Goal: Information Seeking & Learning: Learn about a topic

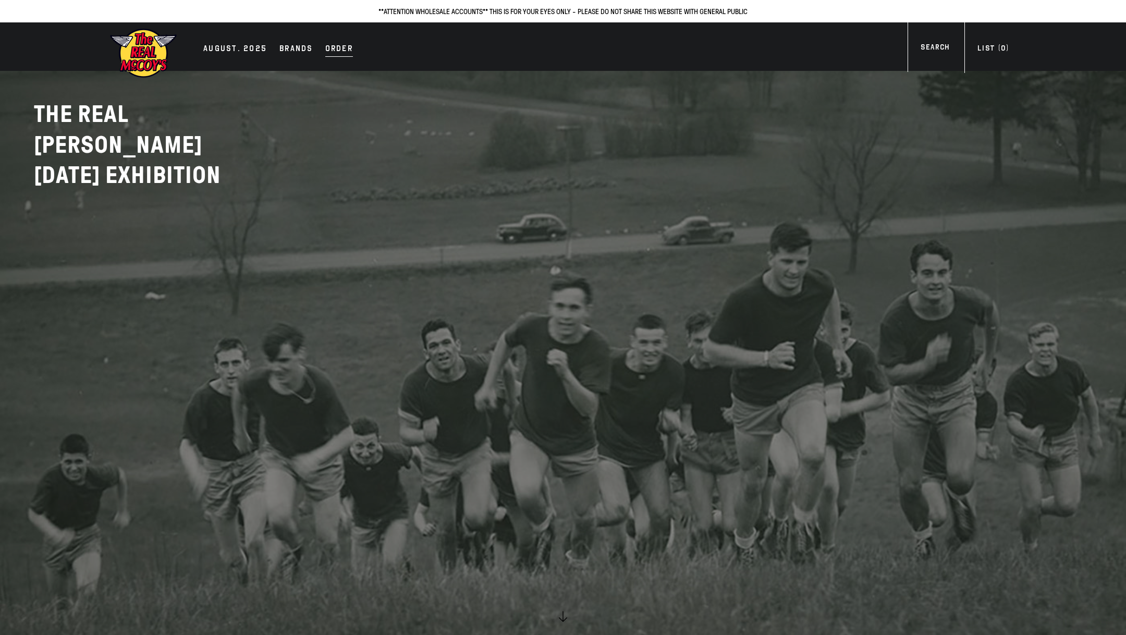
click at [350, 42] on link "Order" at bounding box center [339, 49] width 38 height 15
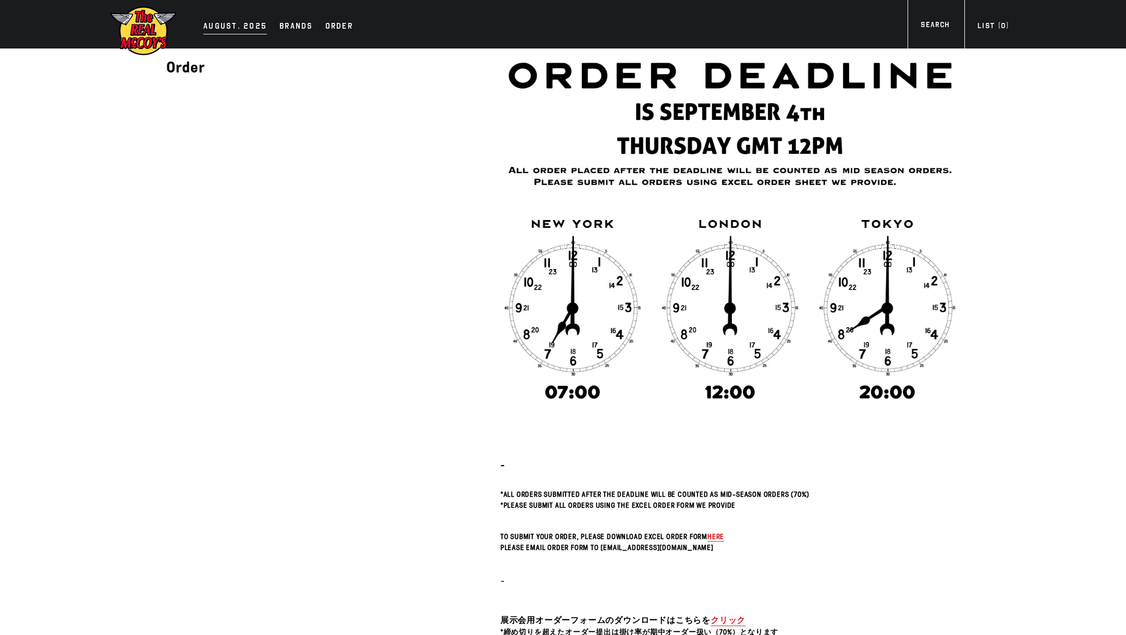
click at [236, 28] on div "AUGUST. 2025" at bounding box center [235, 27] width 64 height 15
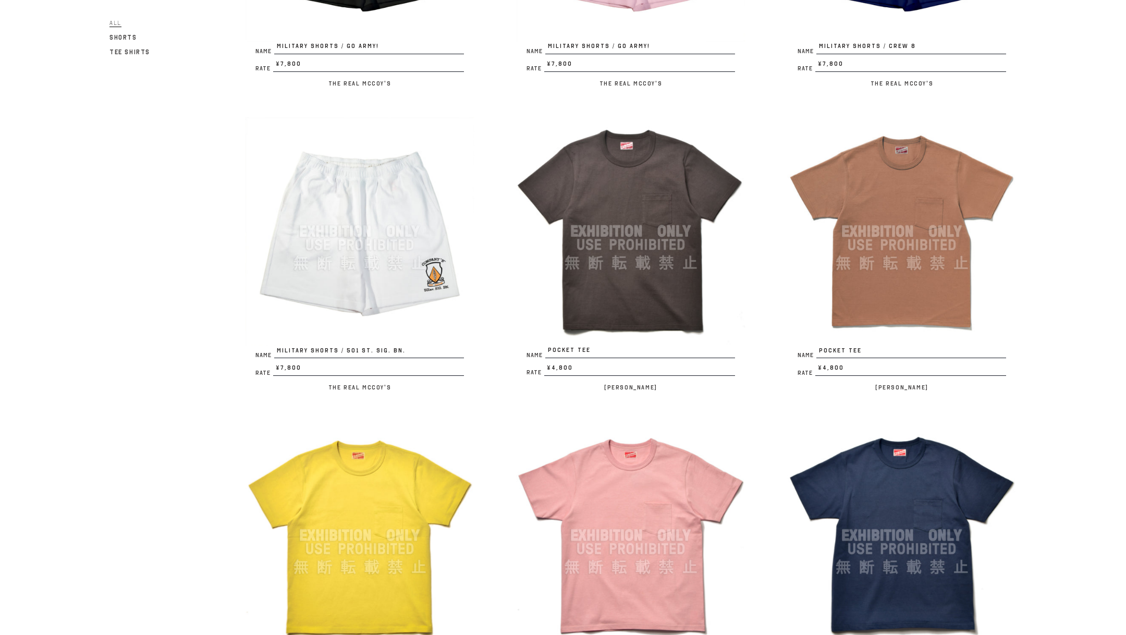
scroll to position [2120, 0]
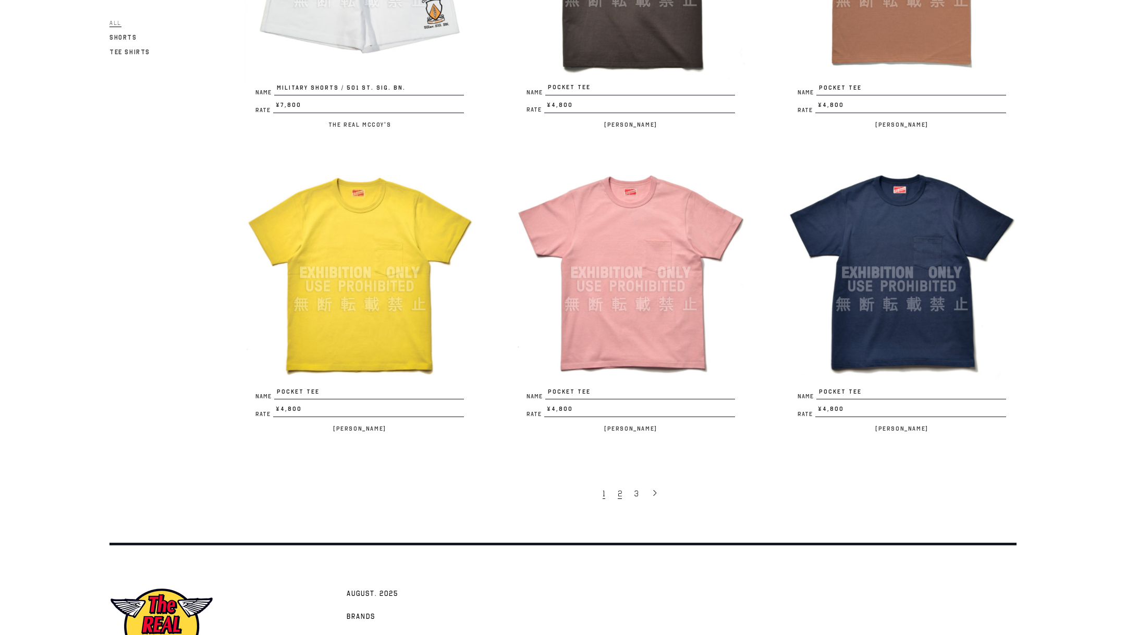
click at [618, 495] on span "2" at bounding box center [620, 494] width 4 height 10
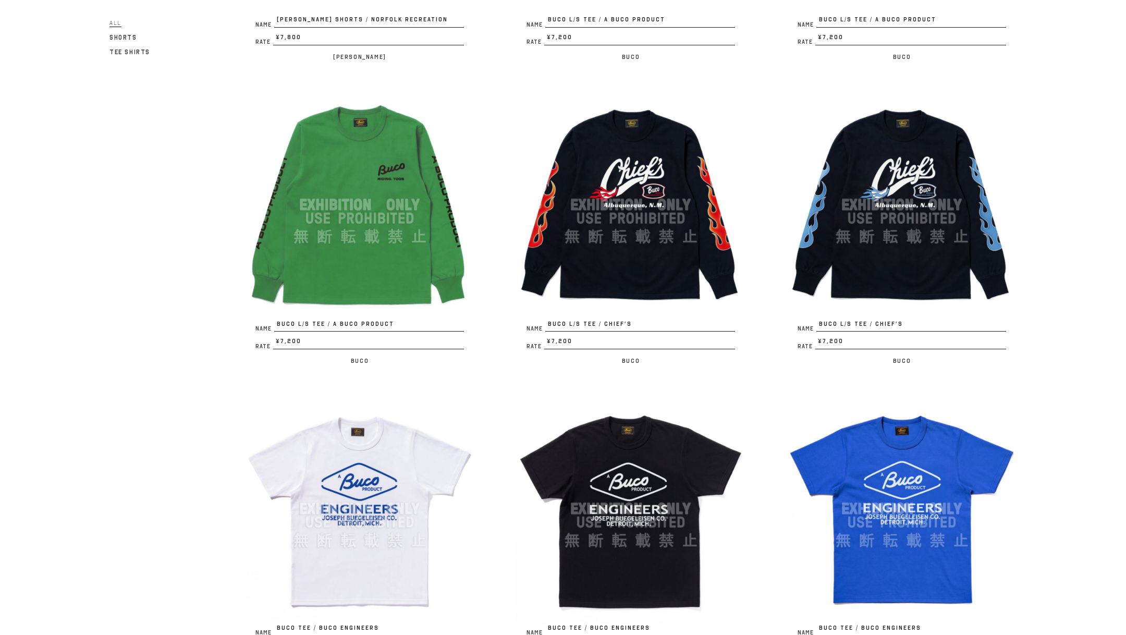
scroll to position [2203, 0]
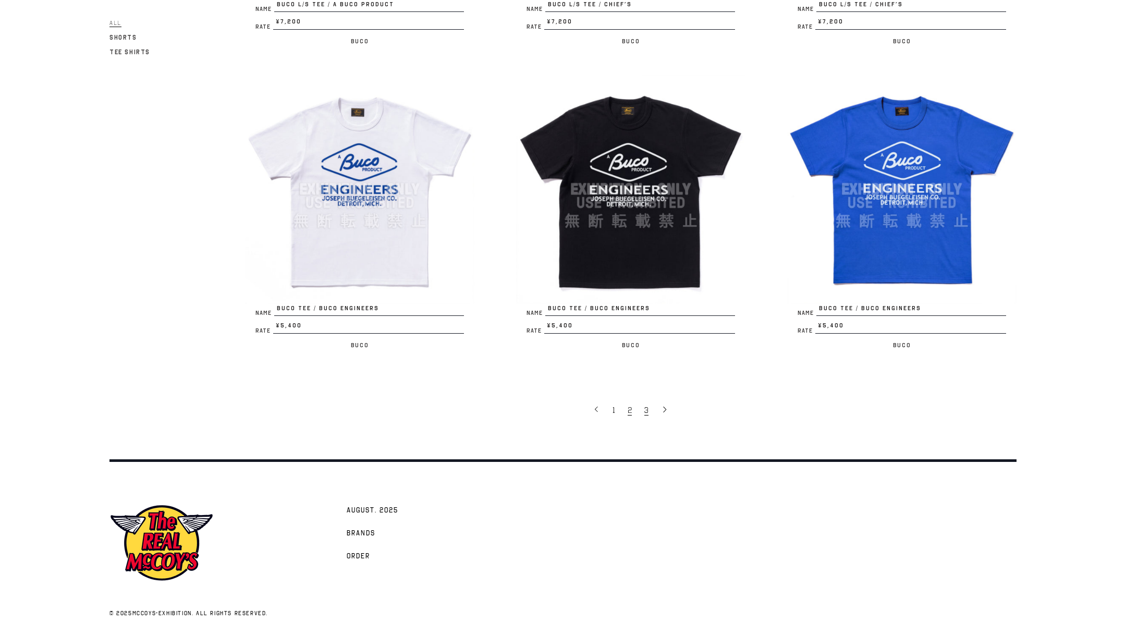
click at [652, 405] on link "3" at bounding box center [647, 410] width 17 height 22
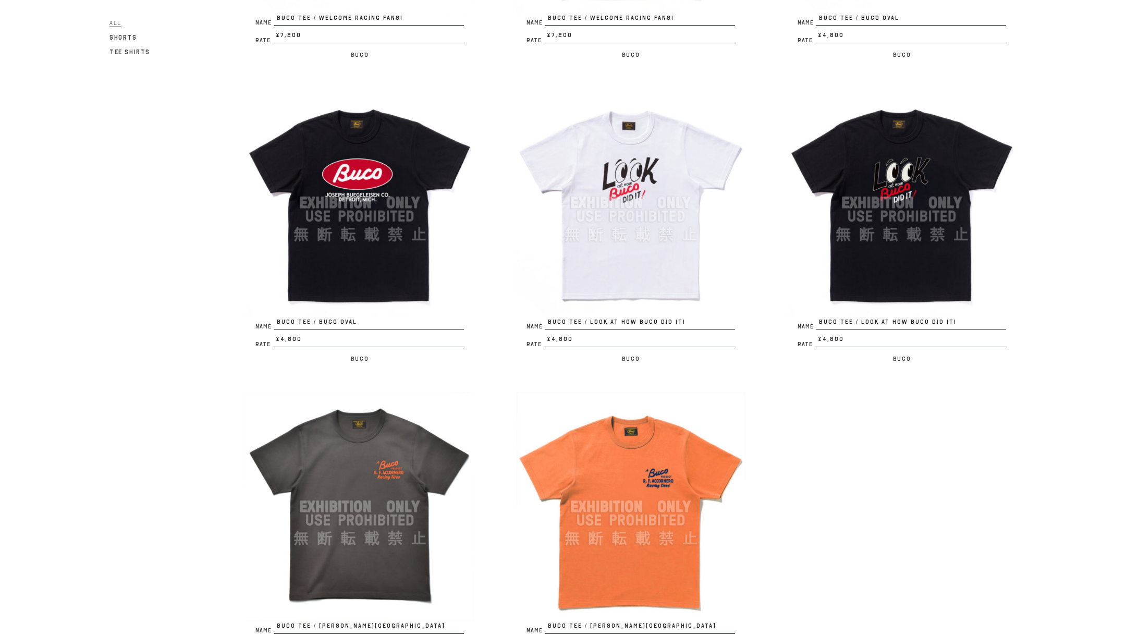
scroll to position [673, 0]
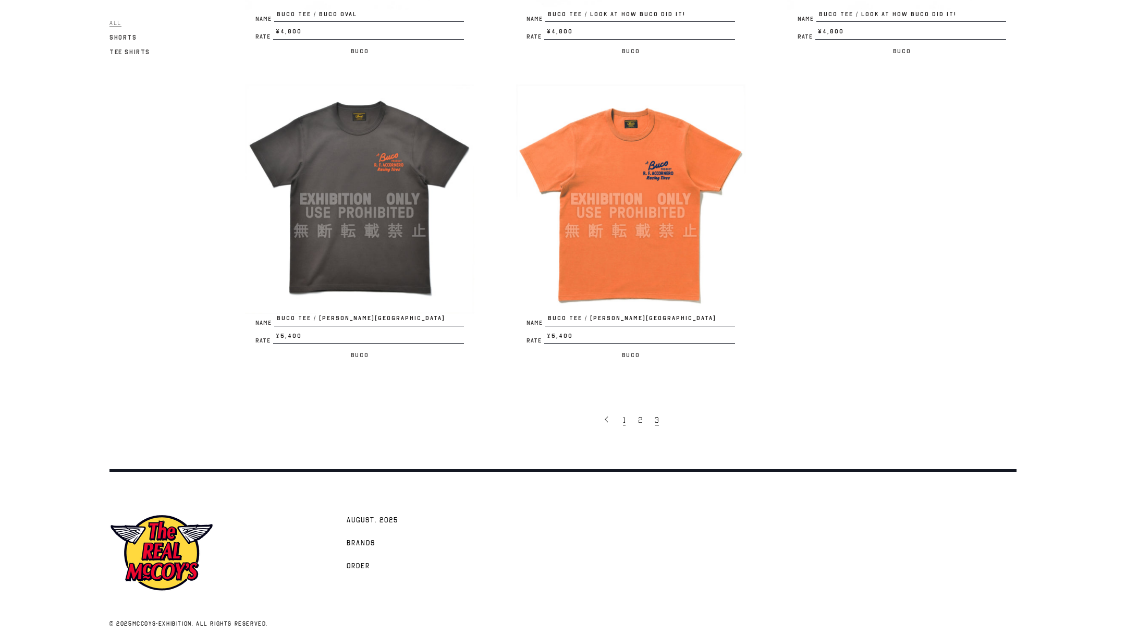
click at [619, 421] on link "1" at bounding box center [625, 420] width 15 height 22
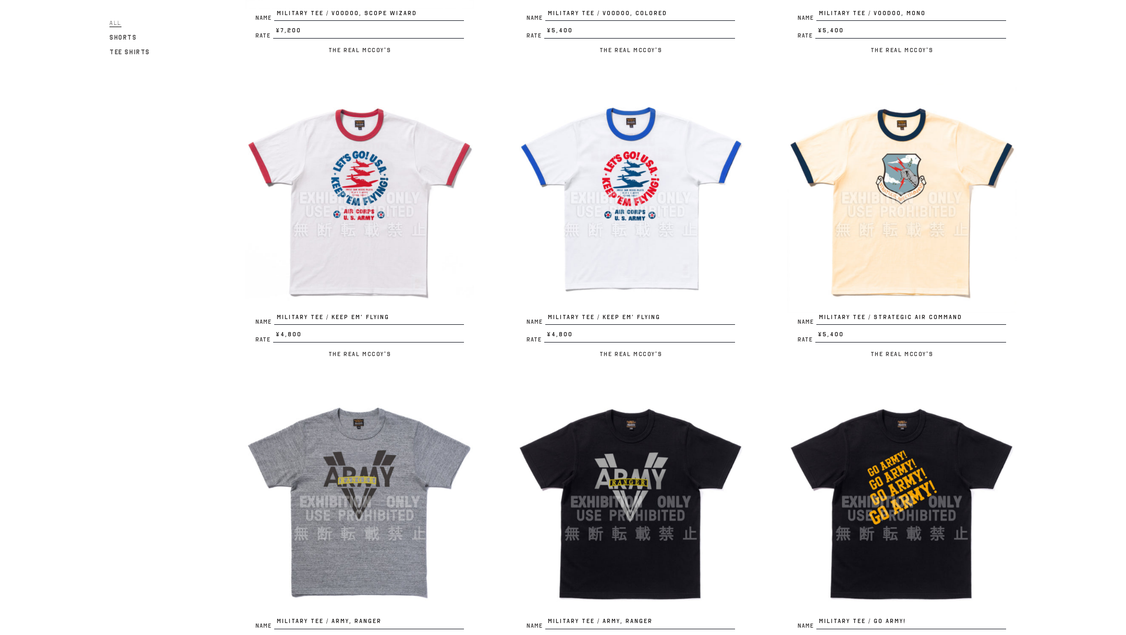
scroll to position [385, 0]
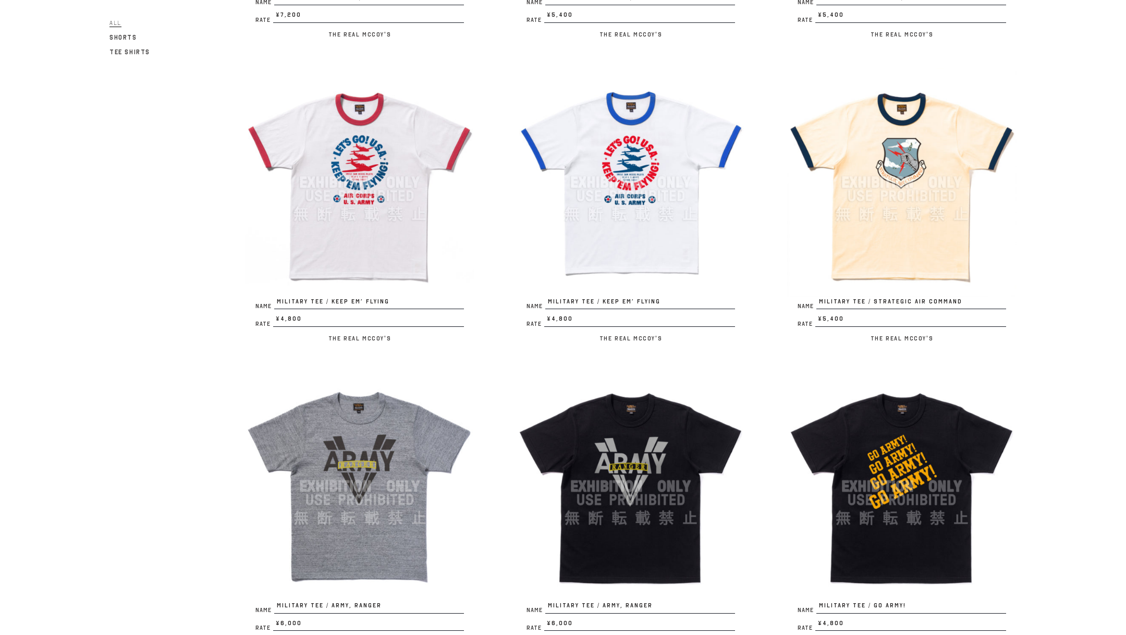
click at [651, 496] on img at bounding box center [630, 486] width 229 height 229
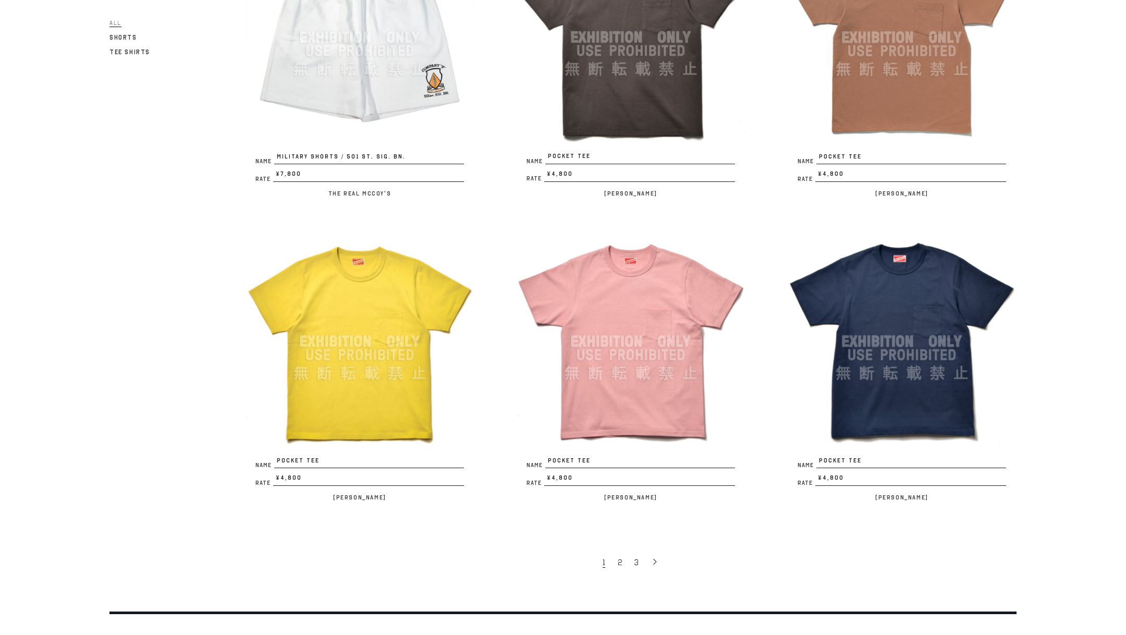
scroll to position [2203, 0]
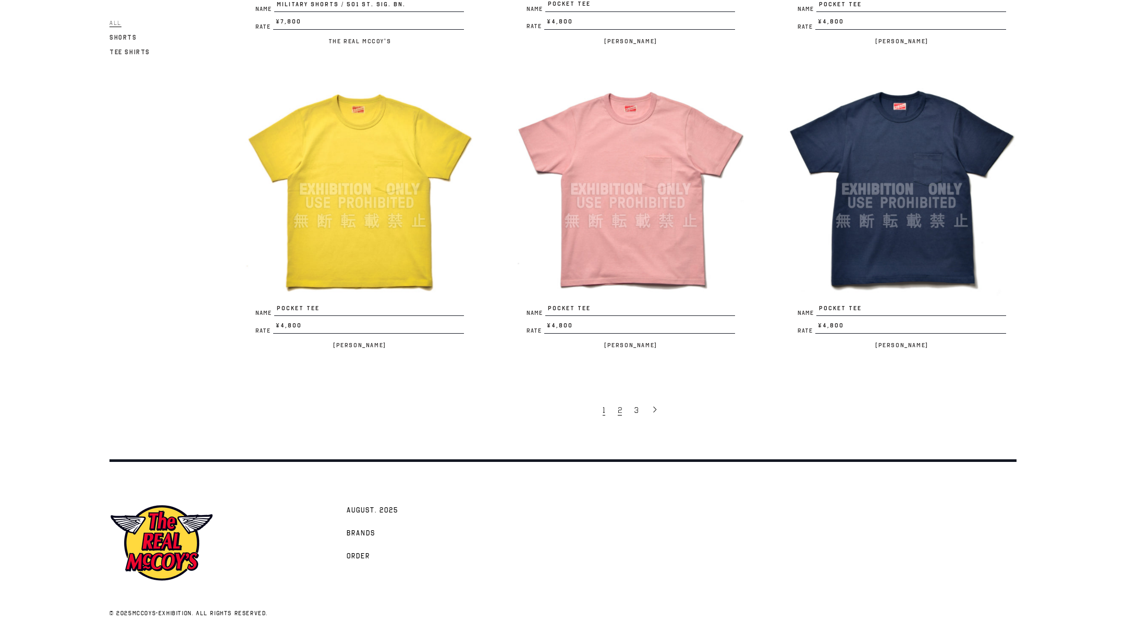
click at [622, 415] on link "2" at bounding box center [621, 410] width 17 height 22
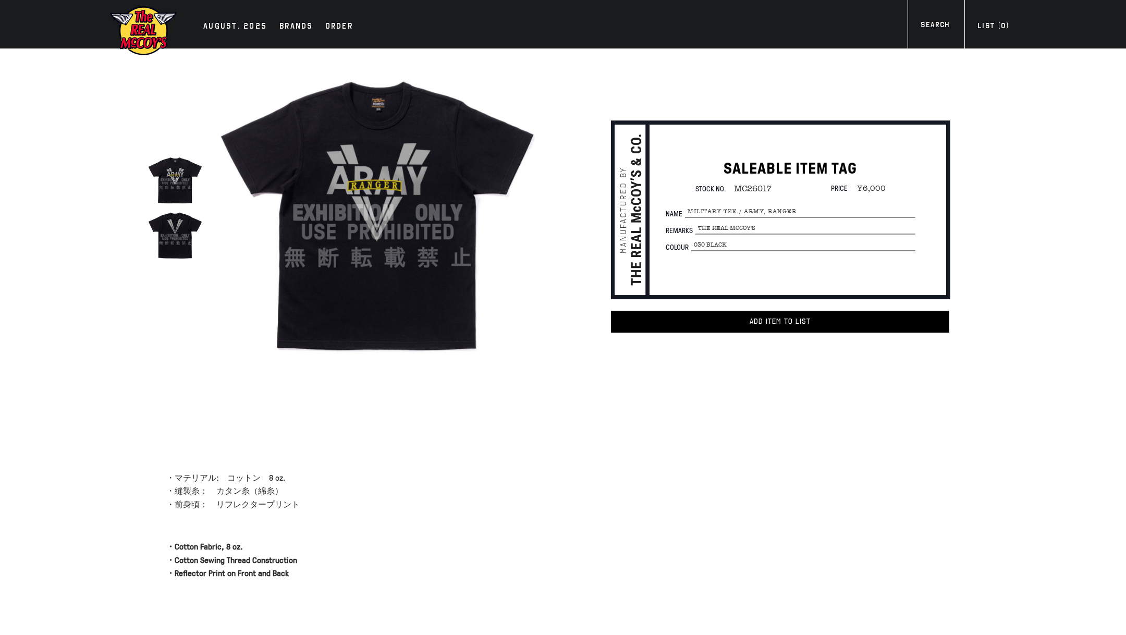
click at [480, 234] on img at bounding box center [378, 213] width 324 height 324
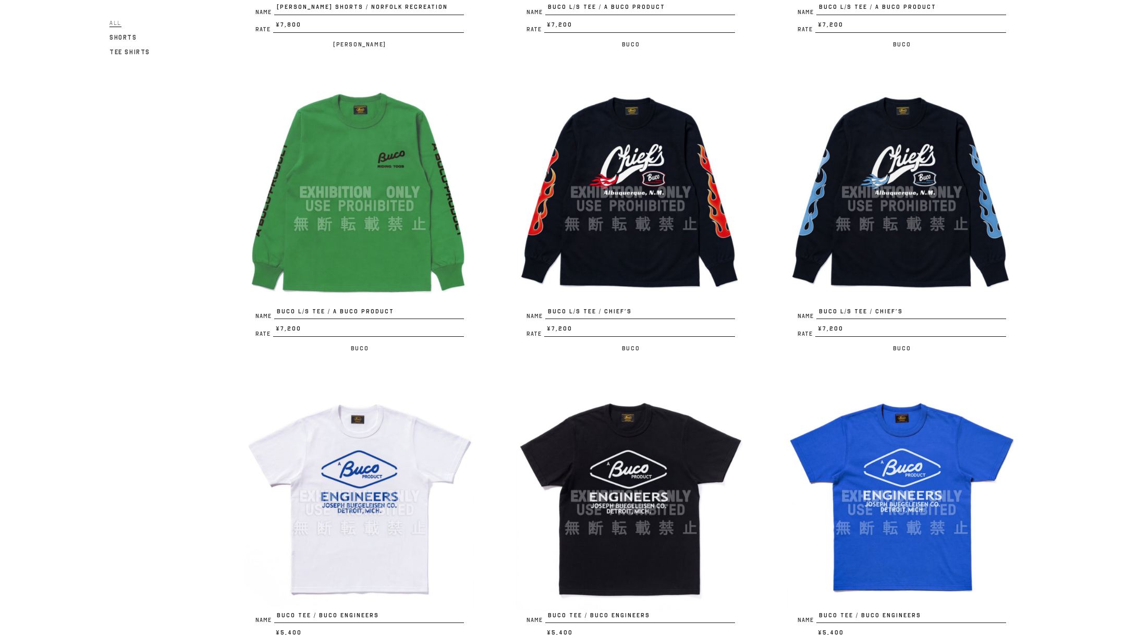
scroll to position [2034, 0]
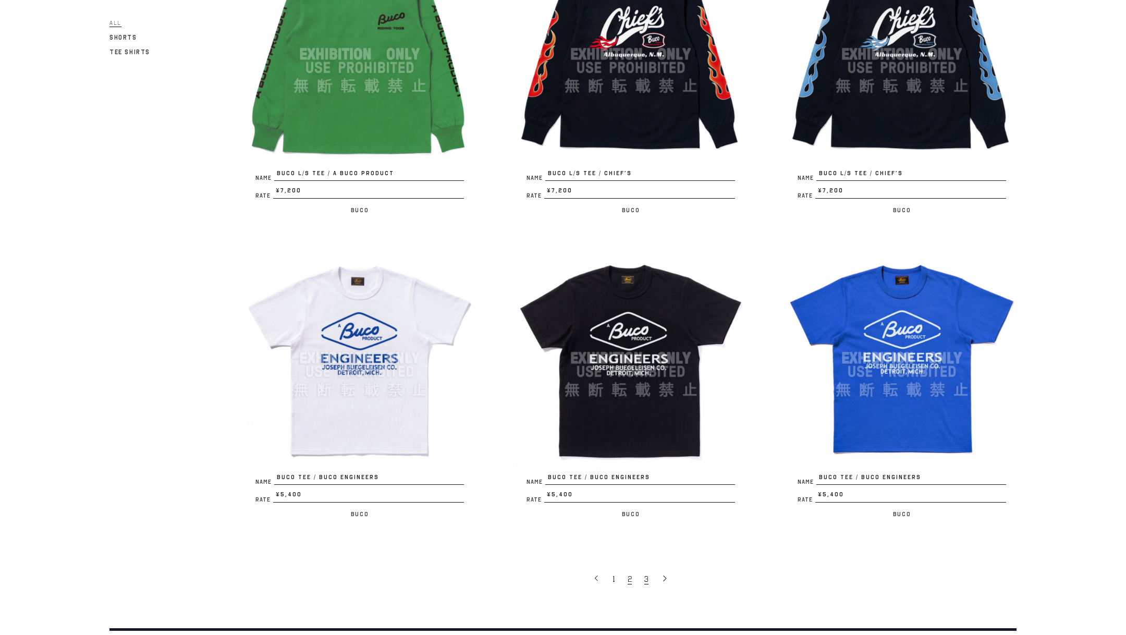
click at [649, 579] on link "3" at bounding box center [647, 579] width 17 height 22
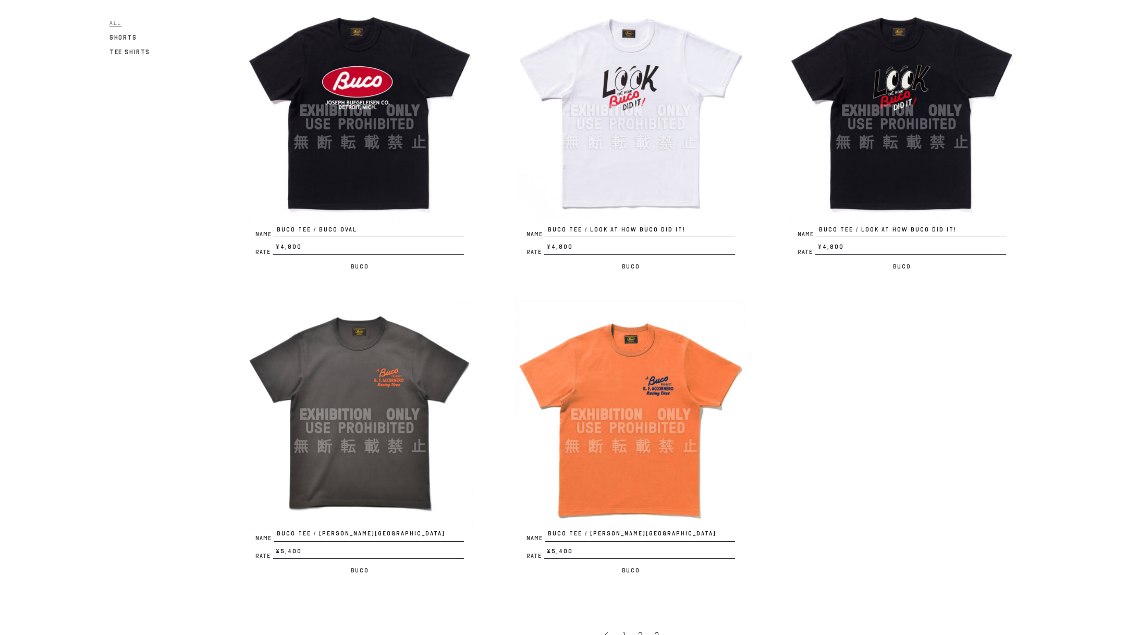
scroll to position [458, 0]
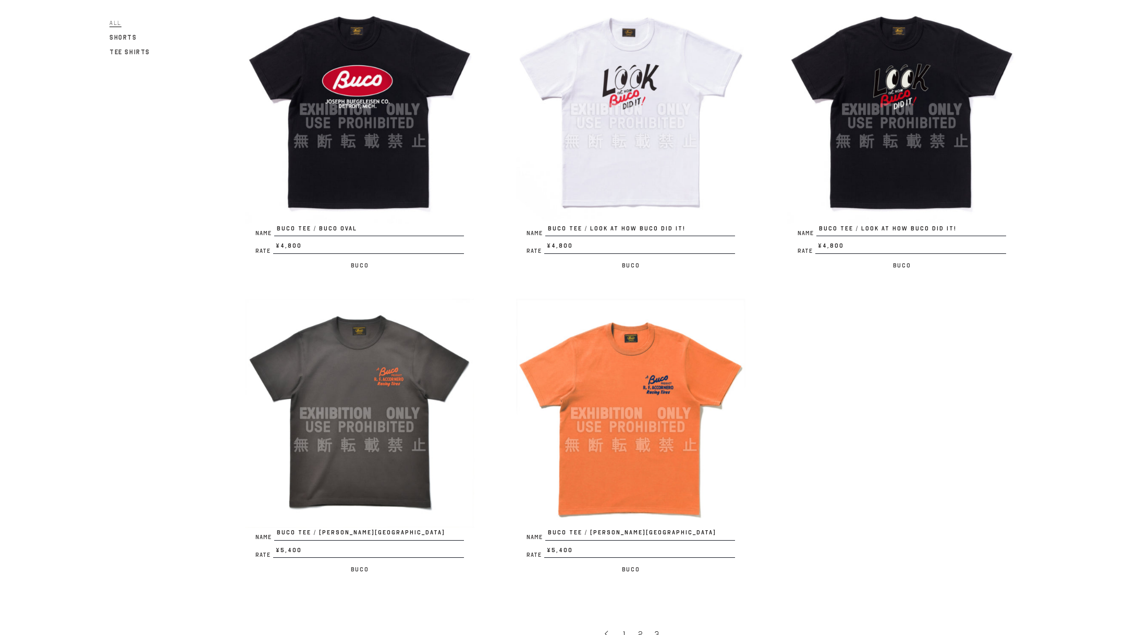
click at [382, 437] on img at bounding box center [359, 413] width 229 height 229
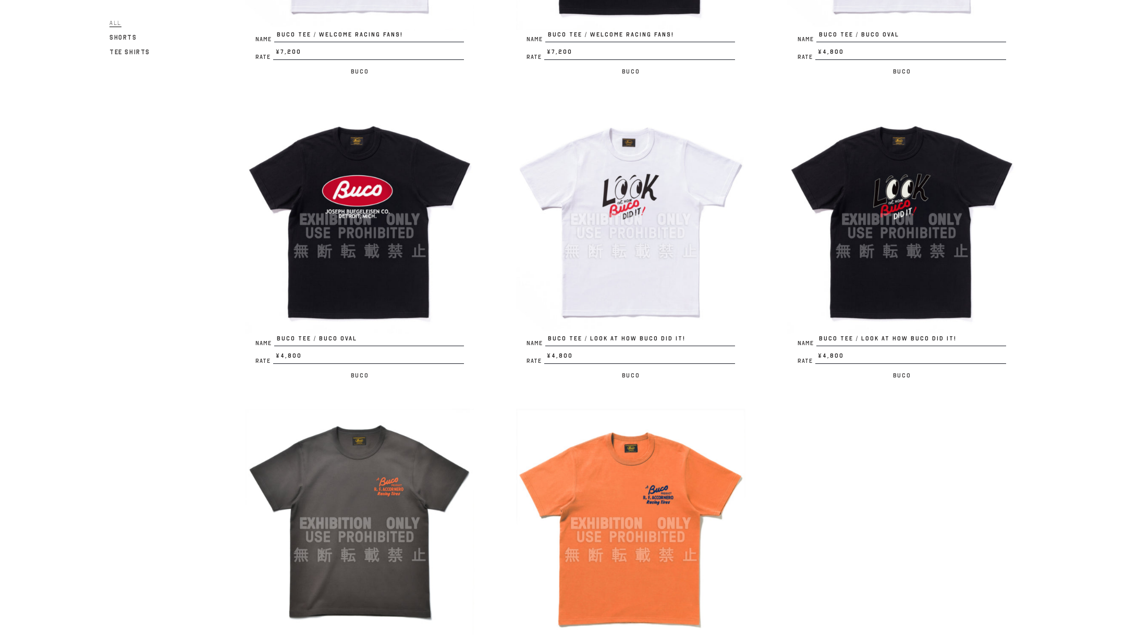
scroll to position [684, 0]
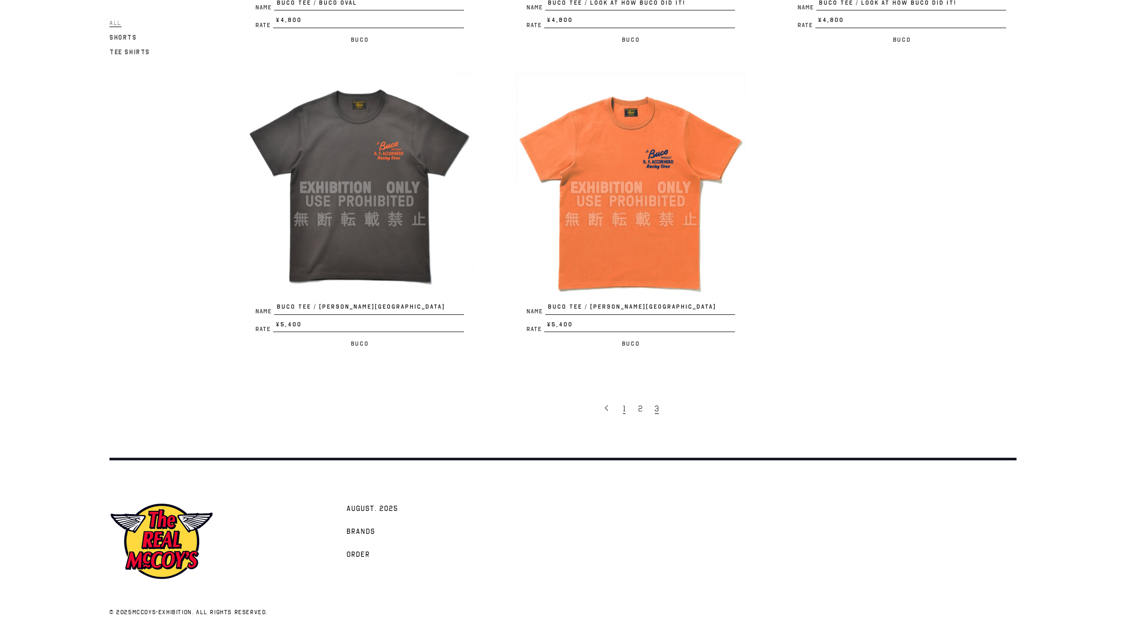
click at [620, 401] on link "1" at bounding box center [625, 408] width 15 height 22
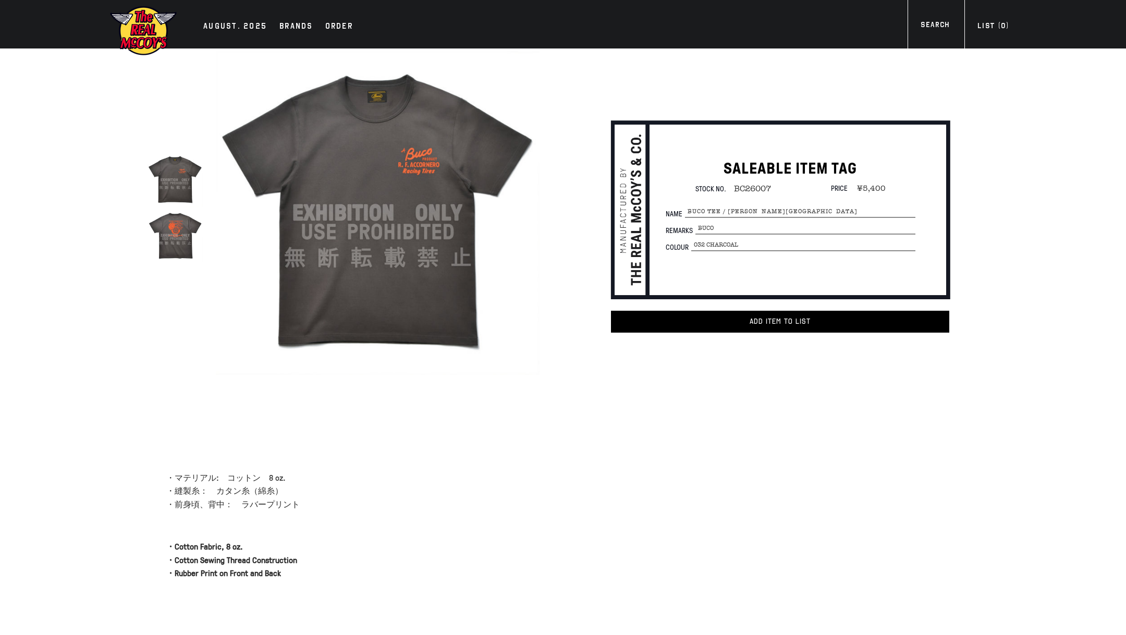
click at [172, 264] on div at bounding box center [181, 212] width 66 height 329
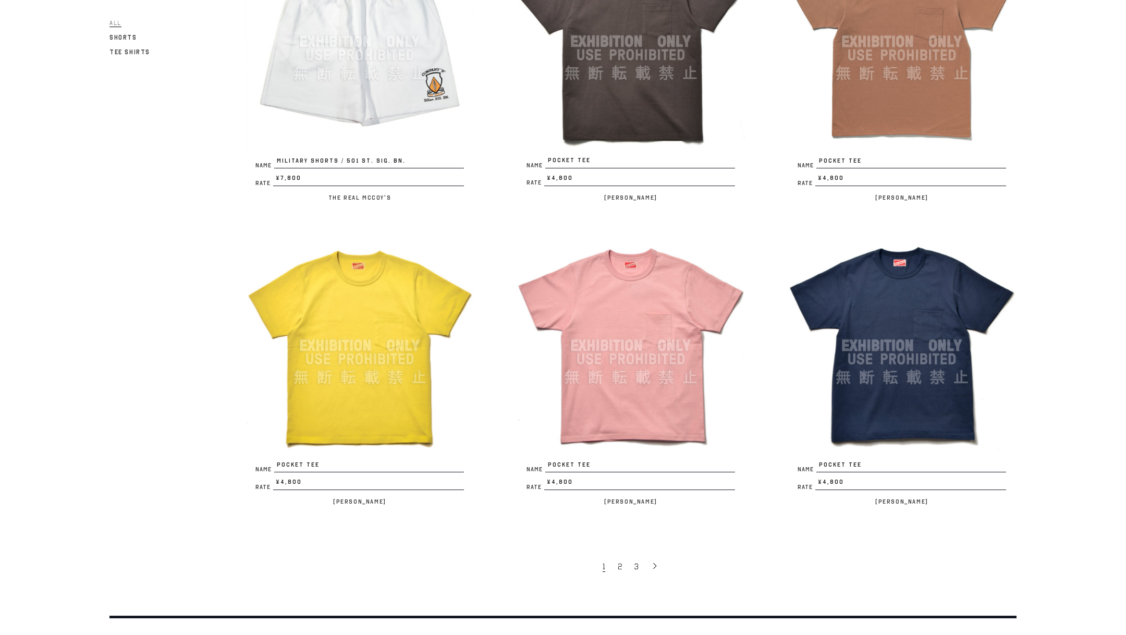
scroll to position [2084, 0]
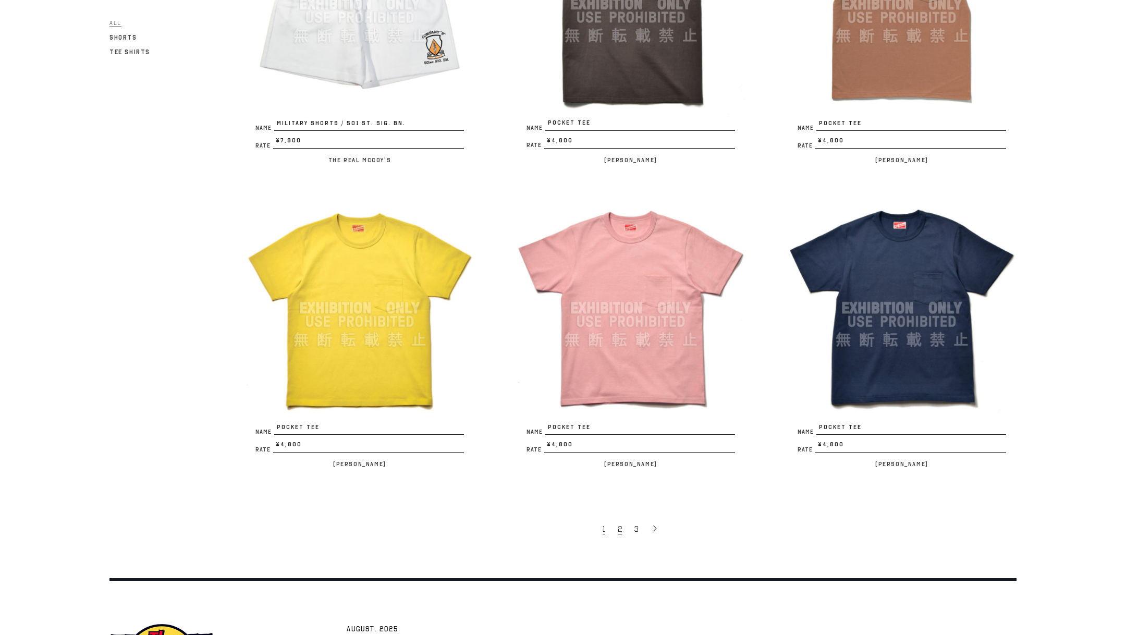
click at [623, 528] on link "2" at bounding box center [621, 529] width 17 height 22
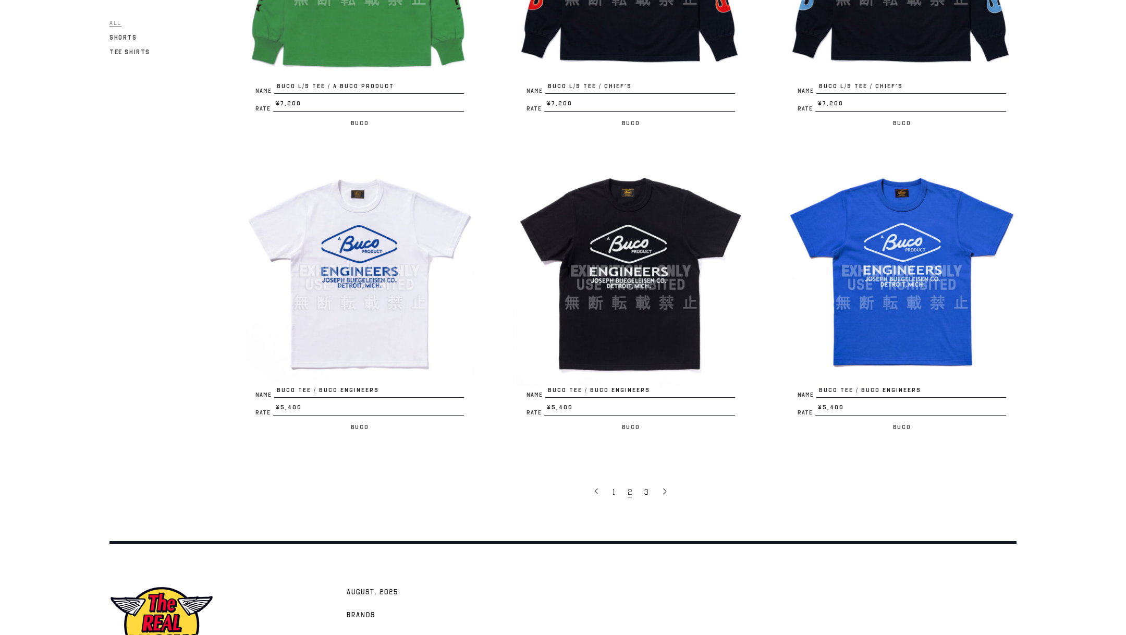
scroll to position [2203, 0]
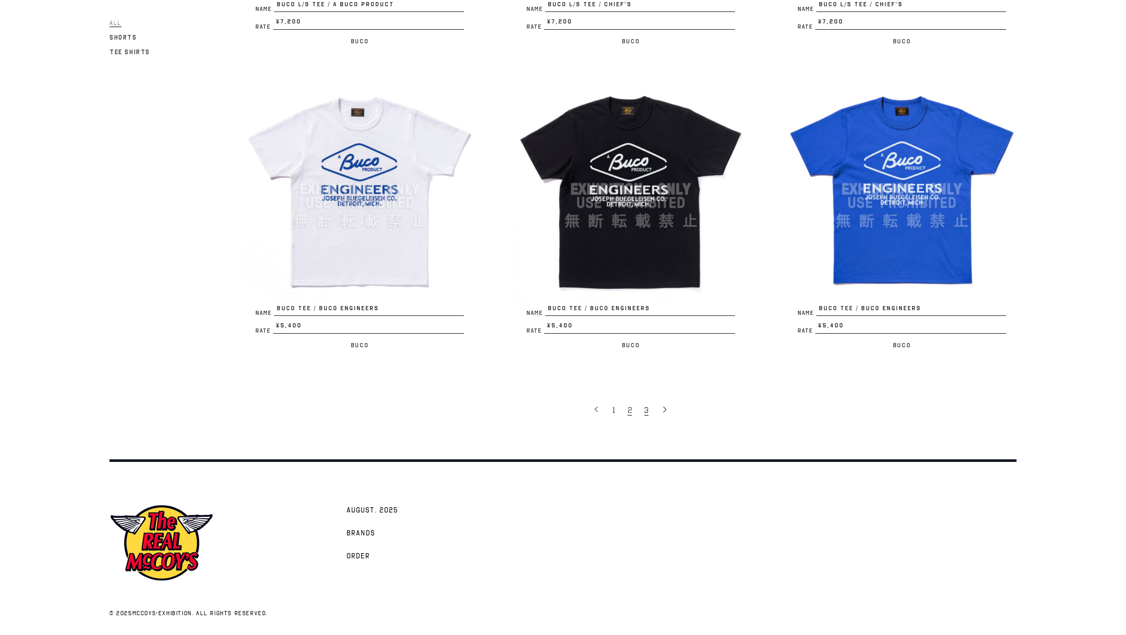
click at [649, 412] on link "3" at bounding box center [647, 410] width 17 height 22
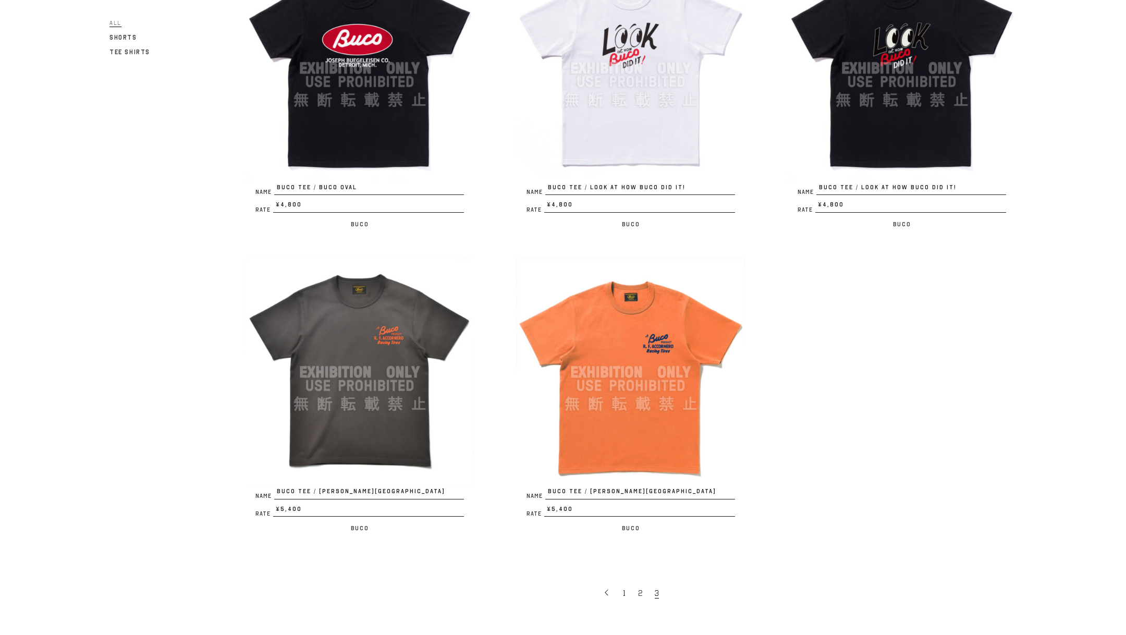
scroll to position [552, 0]
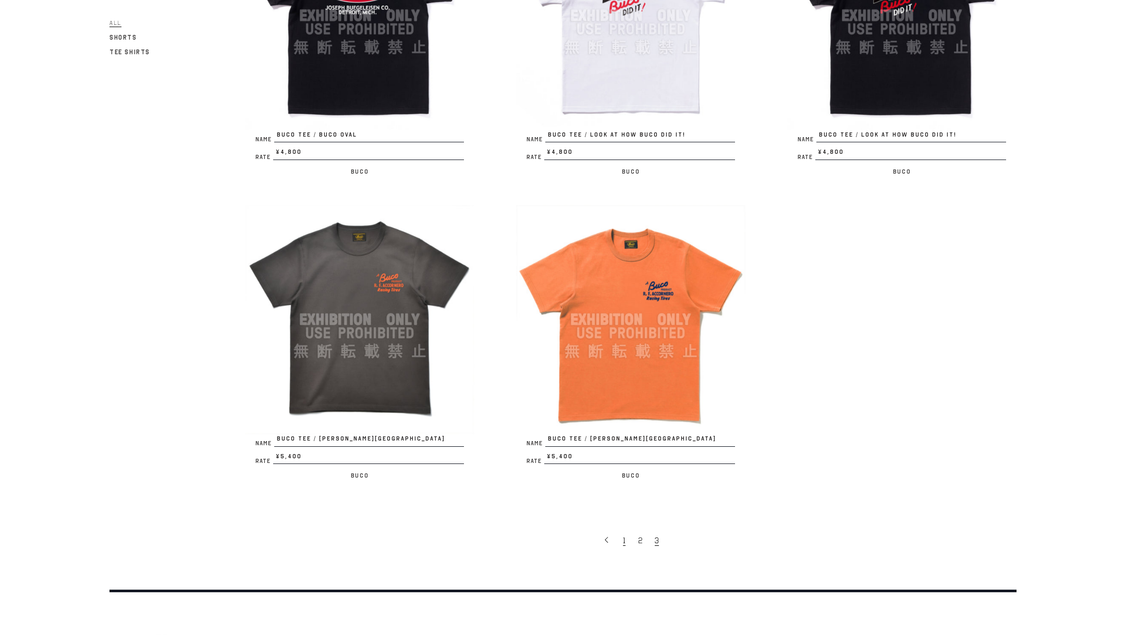
click at [623, 543] on span "1" at bounding box center [624, 540] width 3 height 10
click at [378, 387] on img at bounding box center [359, 319] width 229 height 229
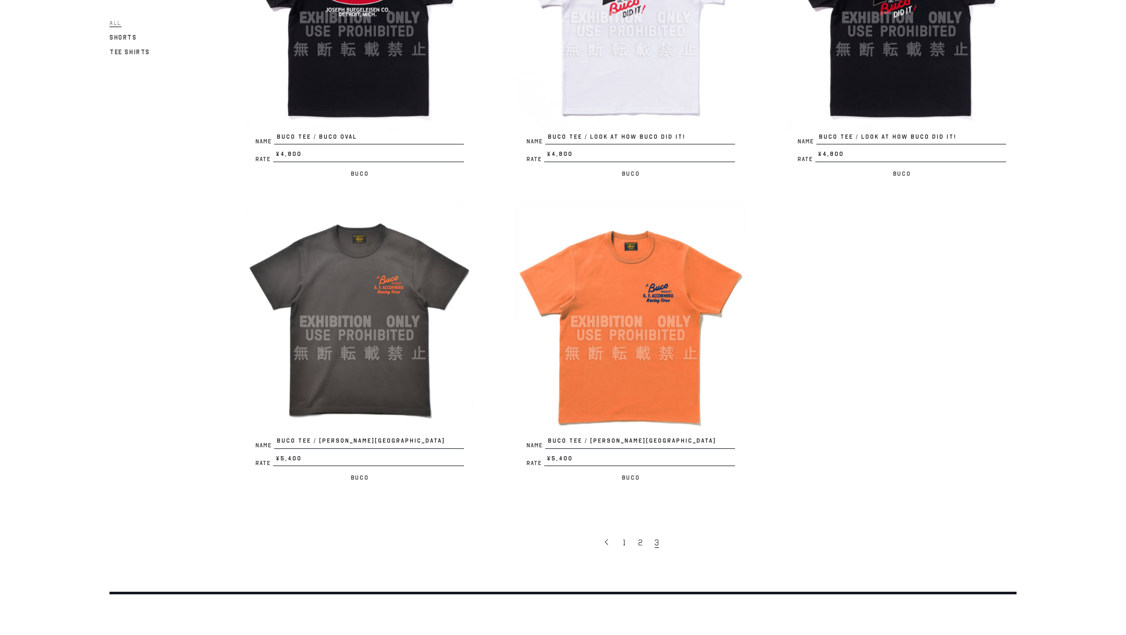
scroll to position [585, 0]
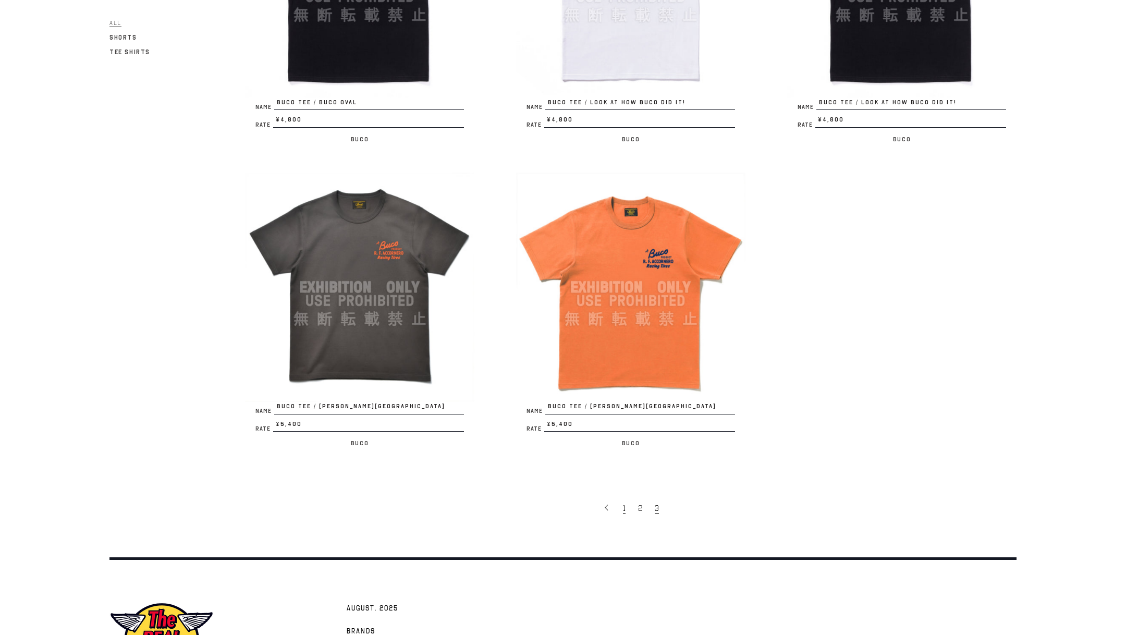
click at [629, 507] on link "1" at bounding box center [625, 508] width 15 height 22
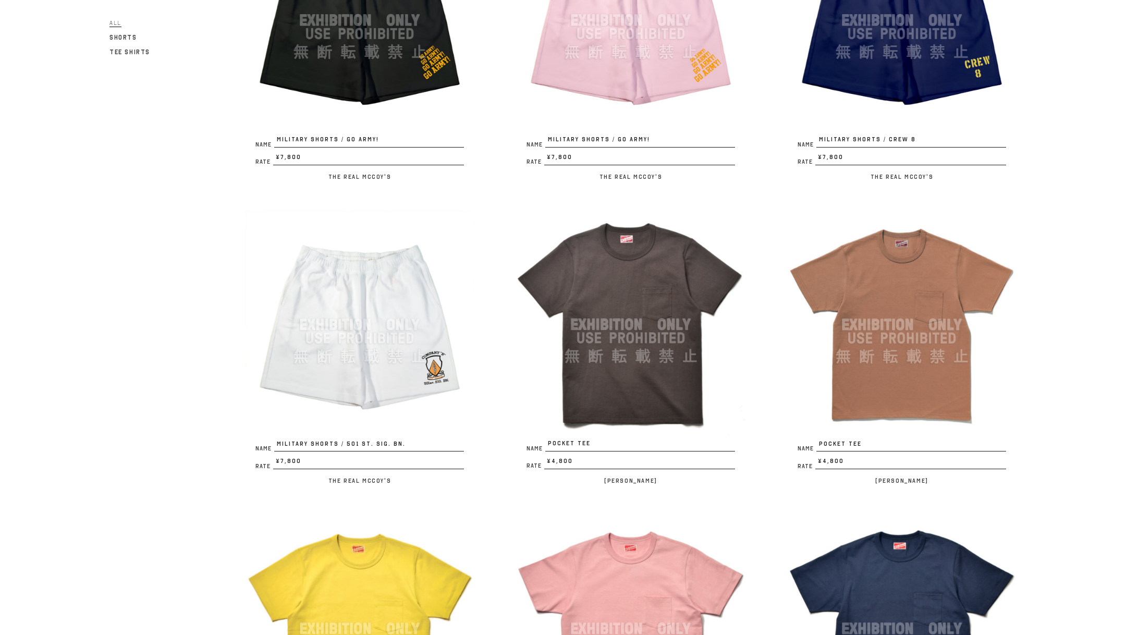
scroll to position [2203, 0]
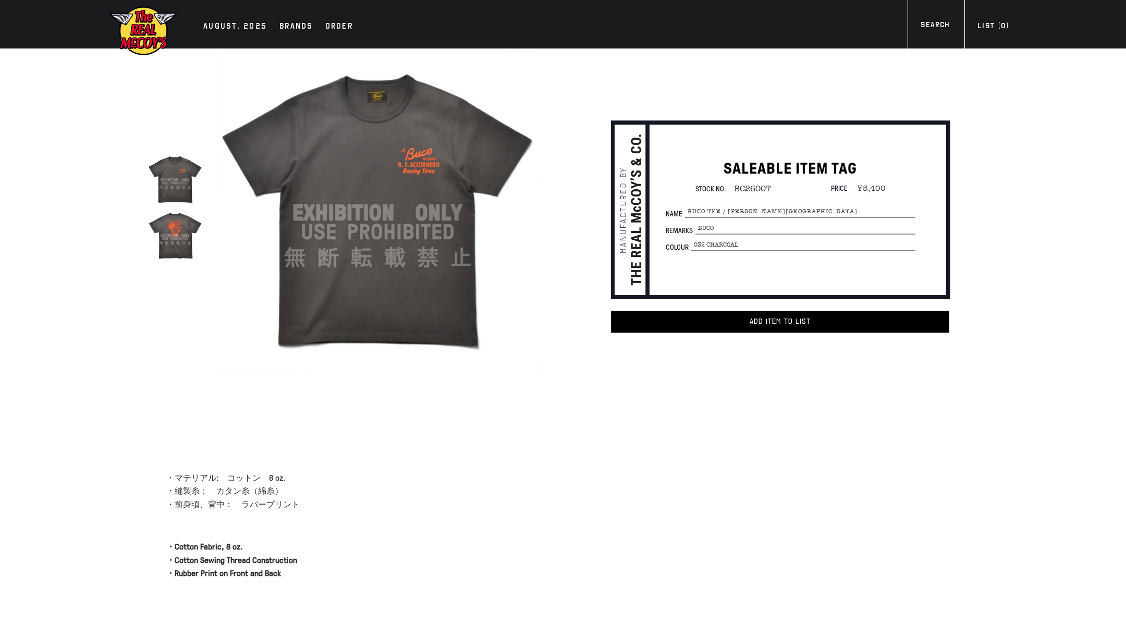
click at [191, 225] on img at bounding box center [175, 235] width 55 height 55
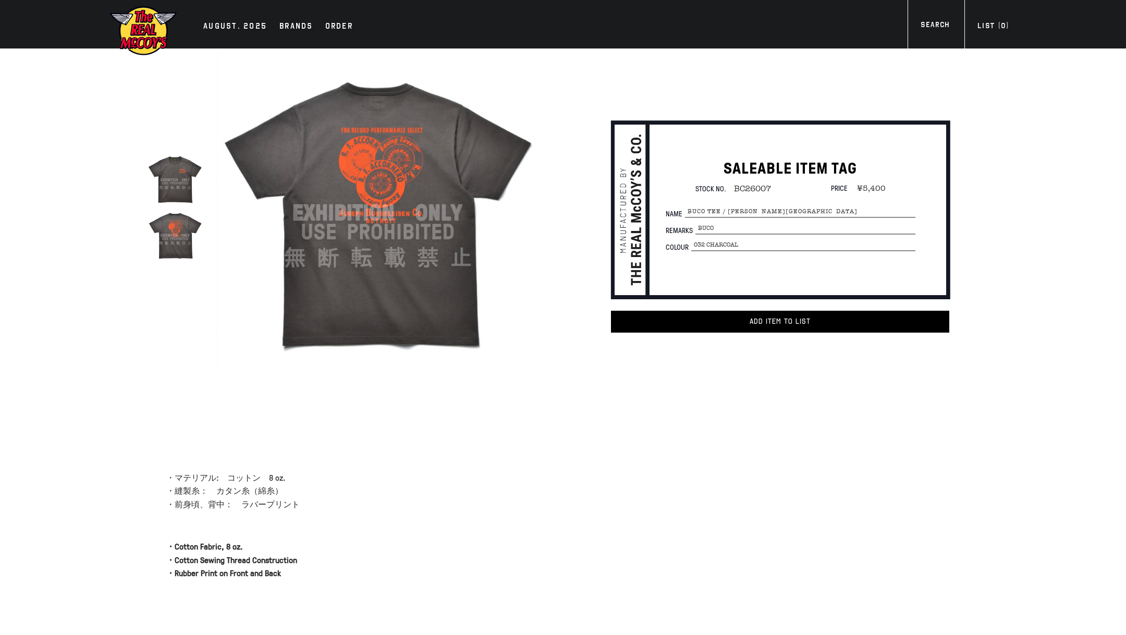
click at [188, 245] on img at bounding box center [175, 235] width 55 height 55
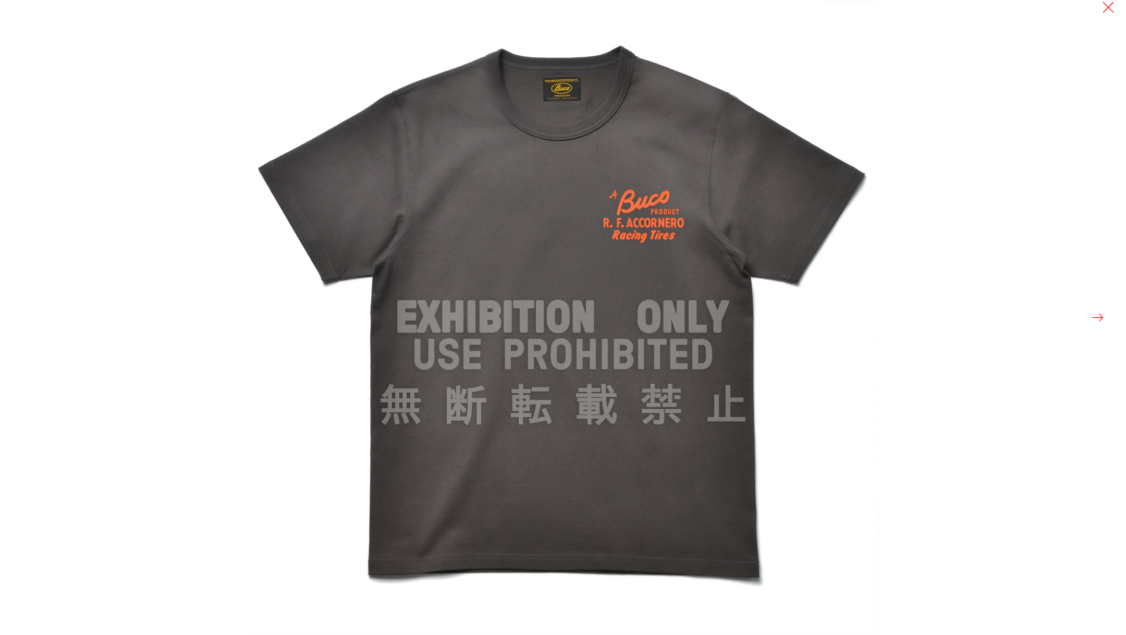
click at [653, 160] on img at bounding box center [563, 317] width 635 height 635
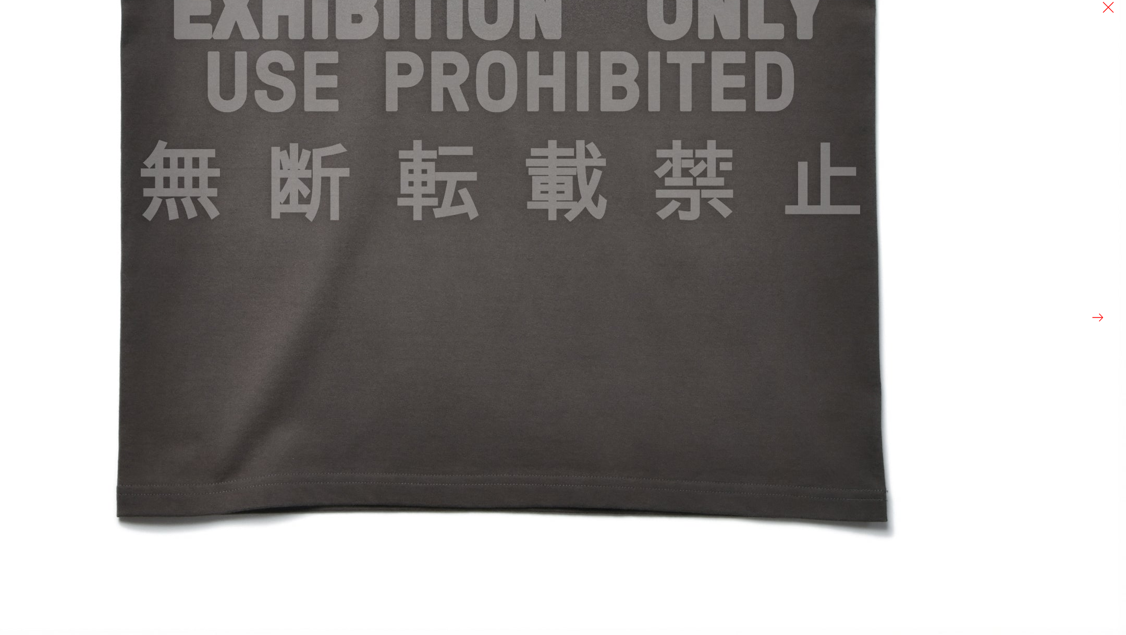
click at [653, 160] on img at bounding box center [500, 9] width 1251 height 1251
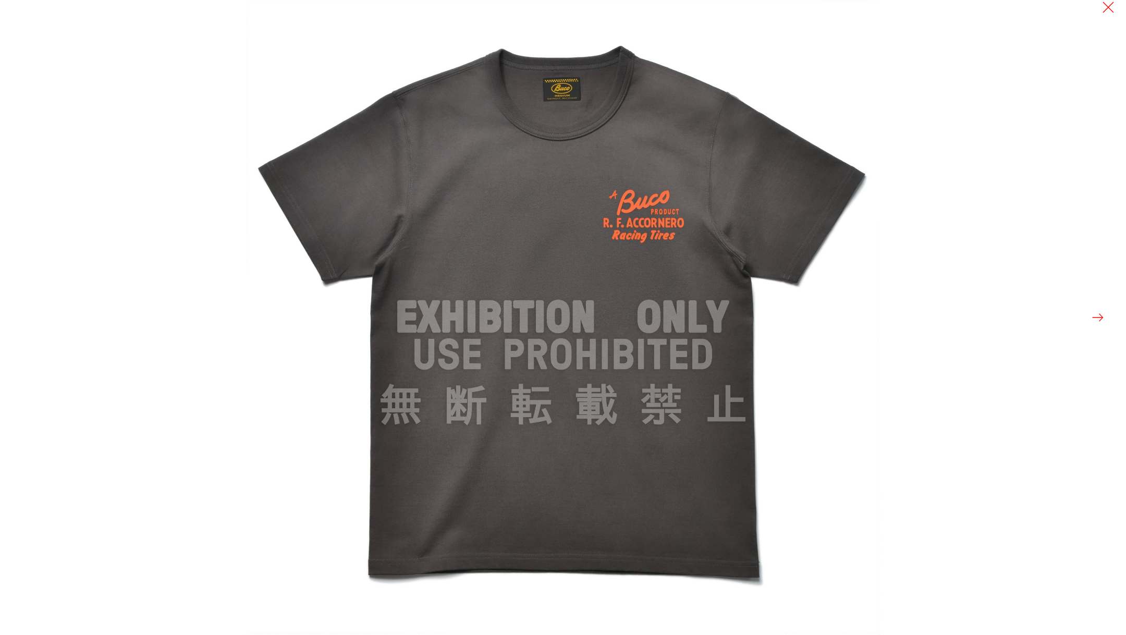
click at [653, 160] on img at bounding box center [563, 317] width 635 height 635
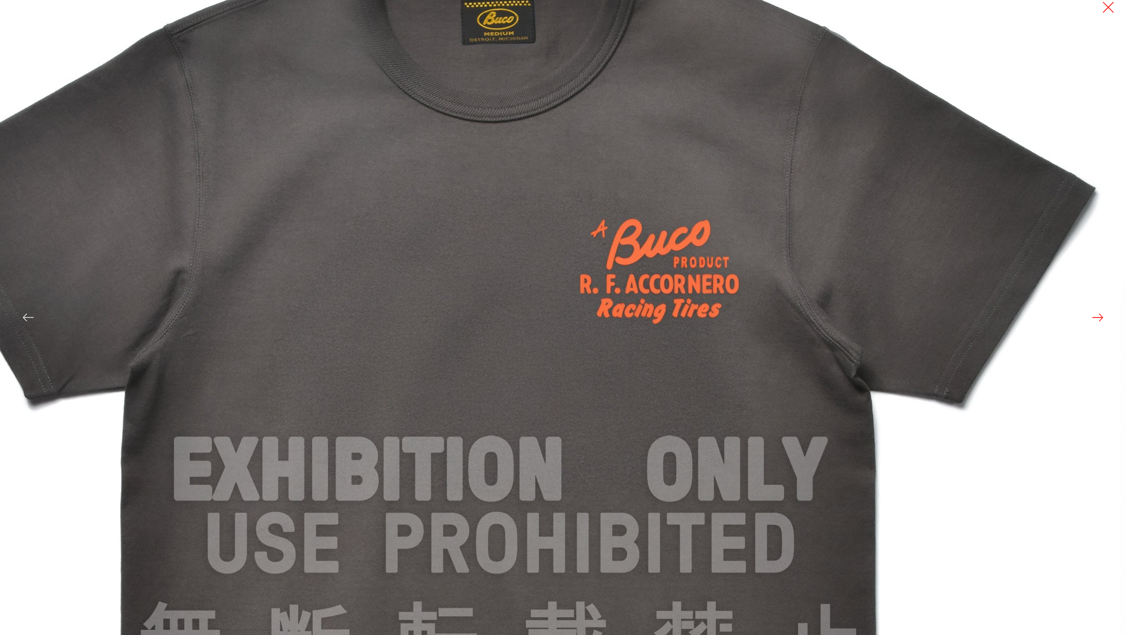
click at [675, 164] on img at bounding box center [500, 470] width 1251 height 1251
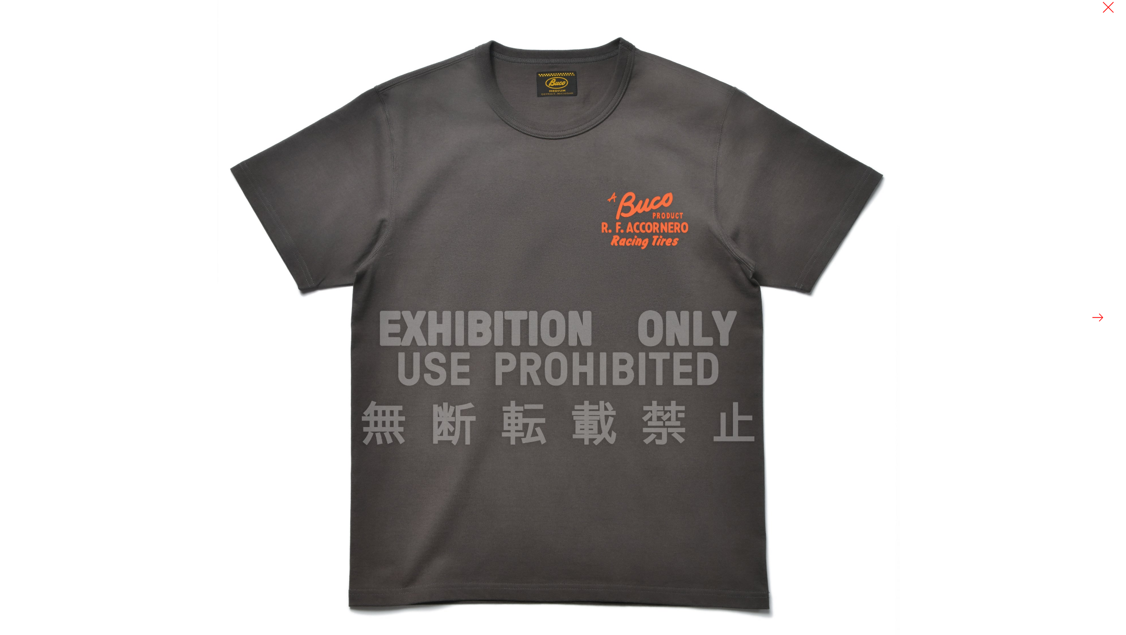
click at [832, 151] on div at bounding box center [524, 161] width 615 height 347
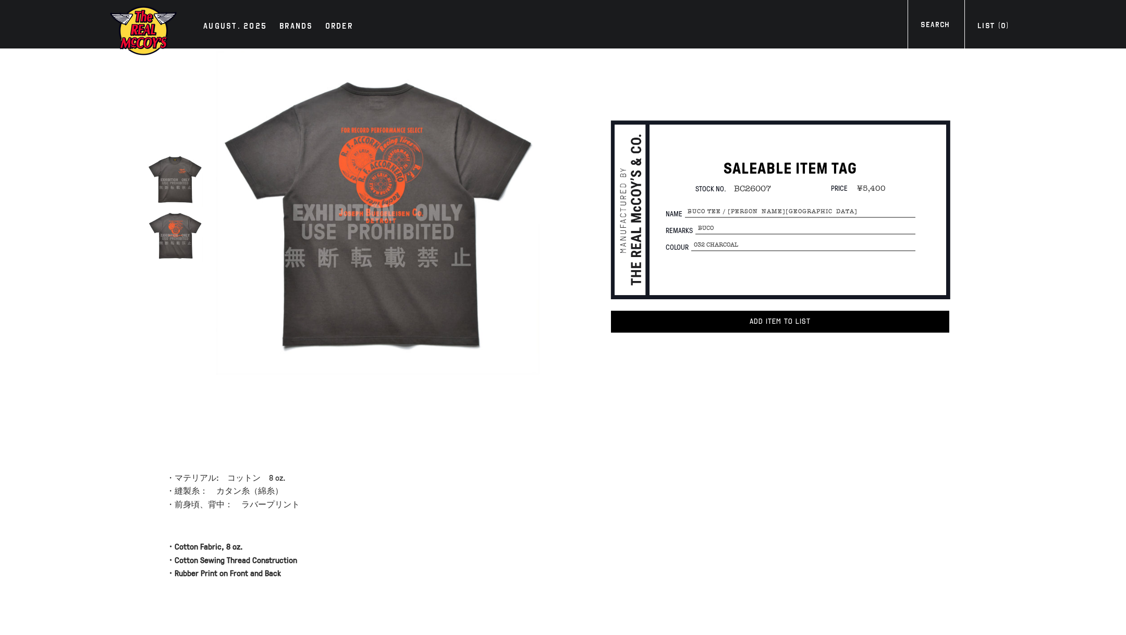
click at [177, 252] on img at bounding box center [175, 235] width 55 height 55
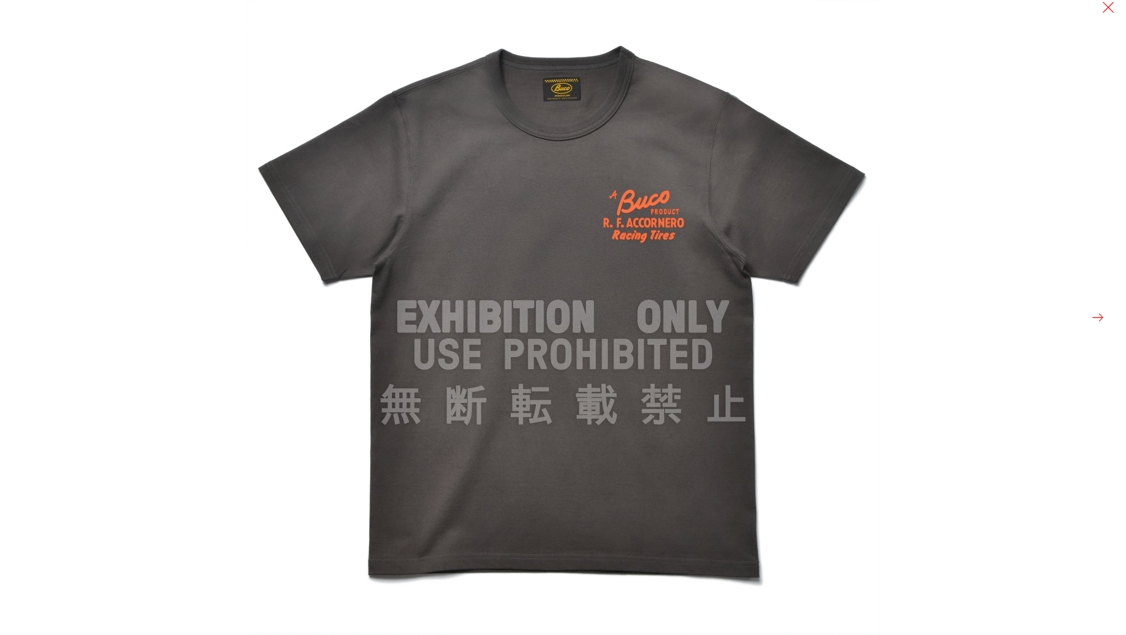
click at [1014, 176] on div at bounding box center [809, 317] width 1126 height 635
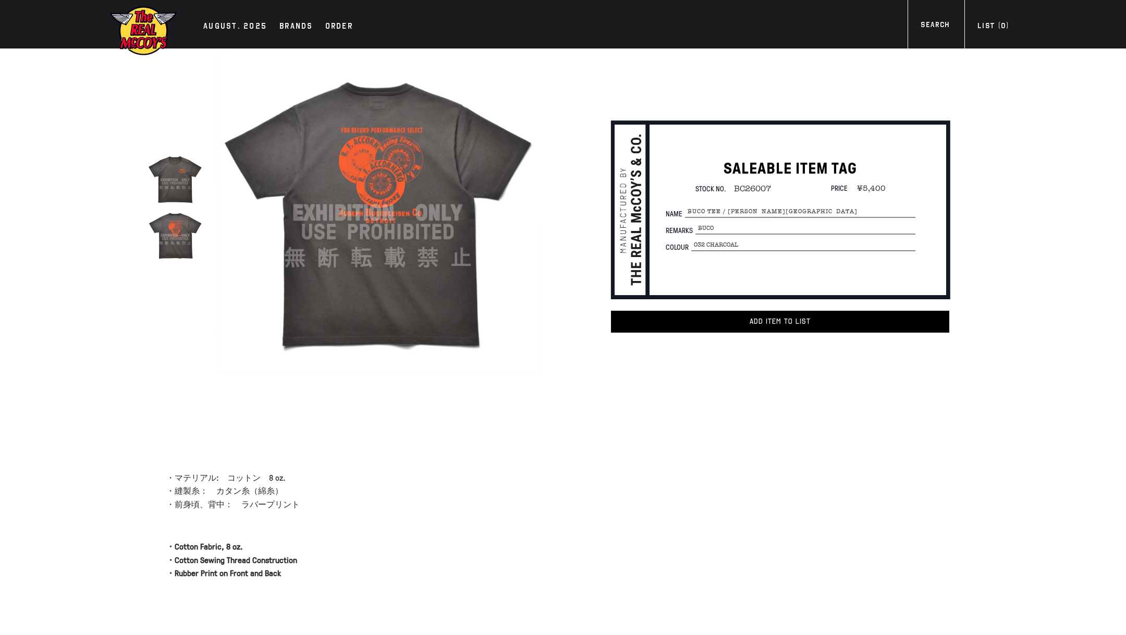
click at [383, 176] on img at bounding box center [378, 213] width 324 height 324
click at [470, 221] on img at bounding box center [378, 213] width 324 height 324
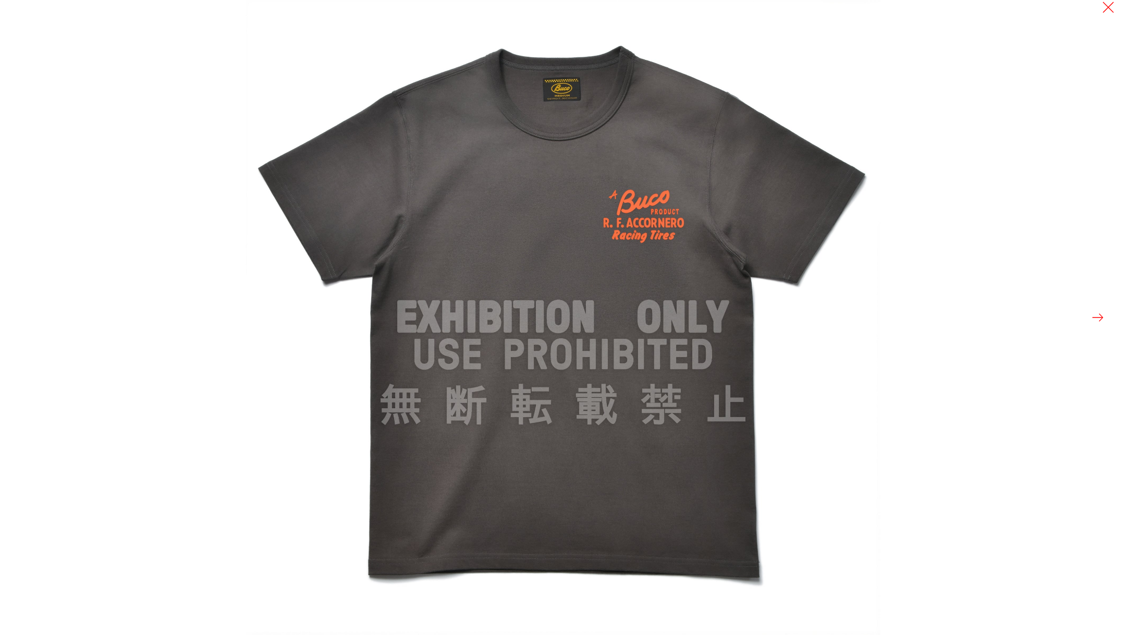
click at [1100, 319] on button at bounding box center [1098, 317] width 15 height 15
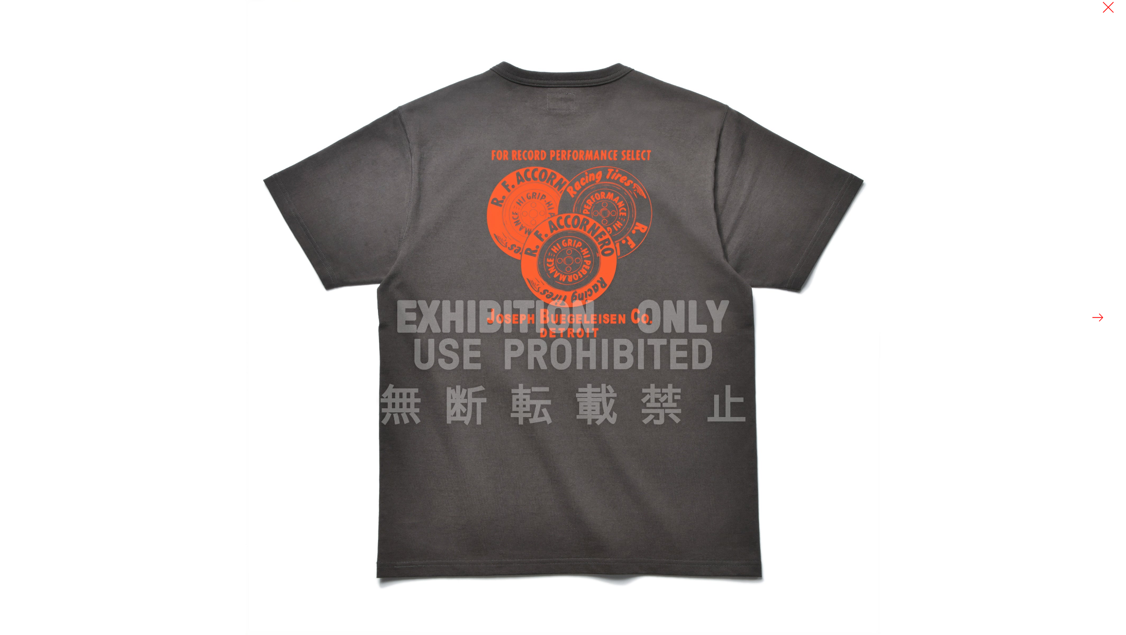
click at [735, 147] on img at bounding box center [563, 317] width 635 height 635
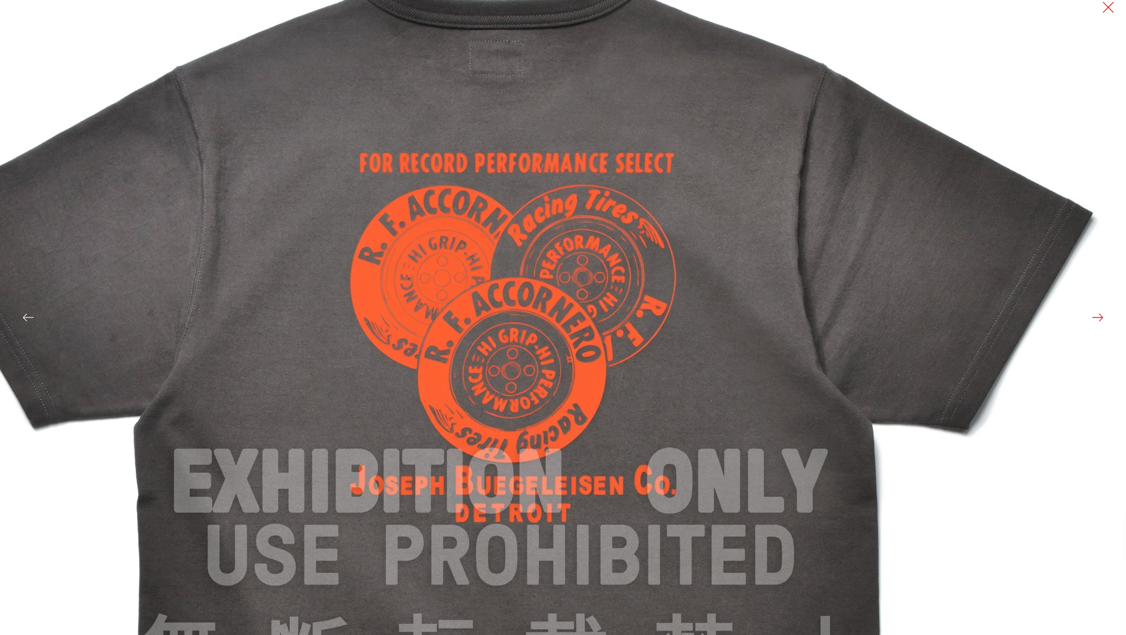
click at [849, 103] on img at bounding box center [500, 482] width 1251 height 1251
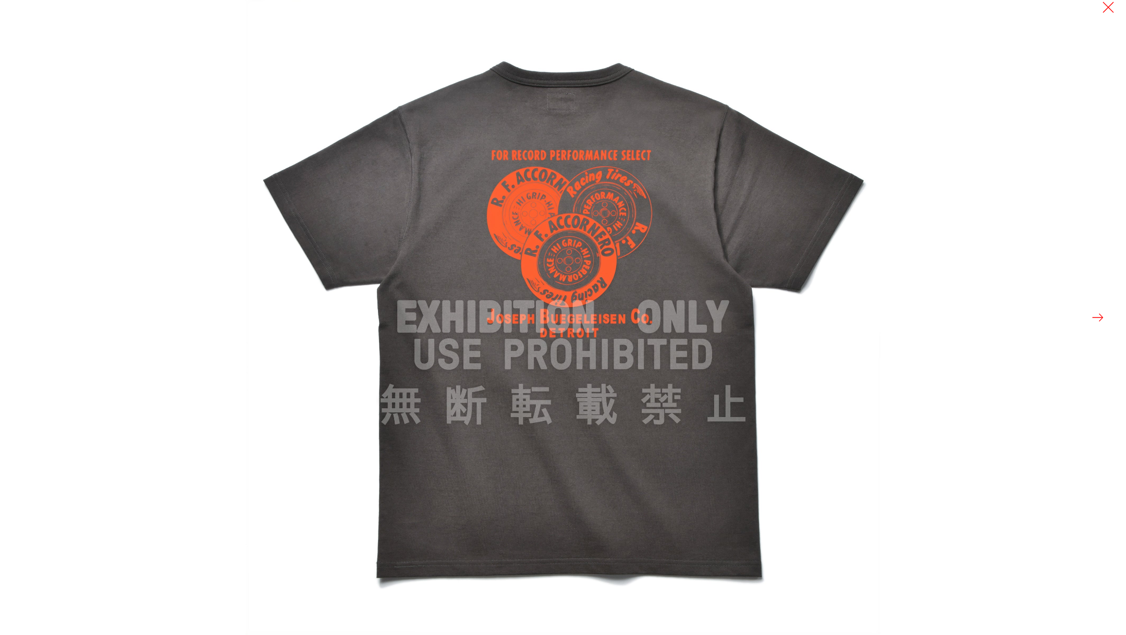
click at [898, 91] on div at bounding box center [809, 317] width 1126 height 635
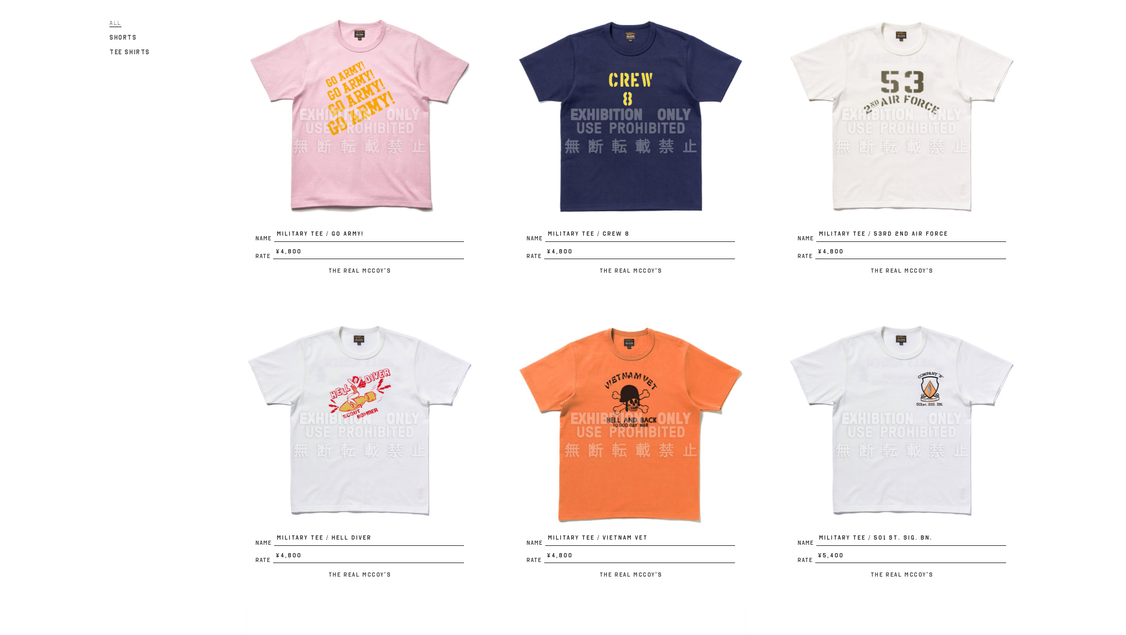
scroll to position [1059, 0]
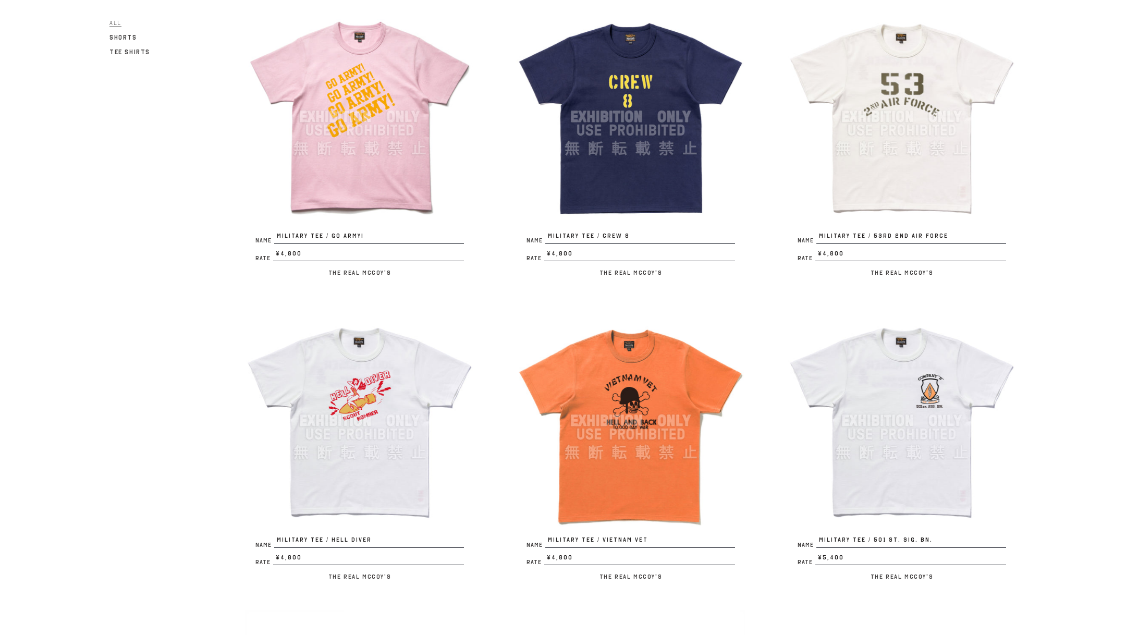
click at [932, 72] on img at bounding box center [901, 116] width 229 height 229
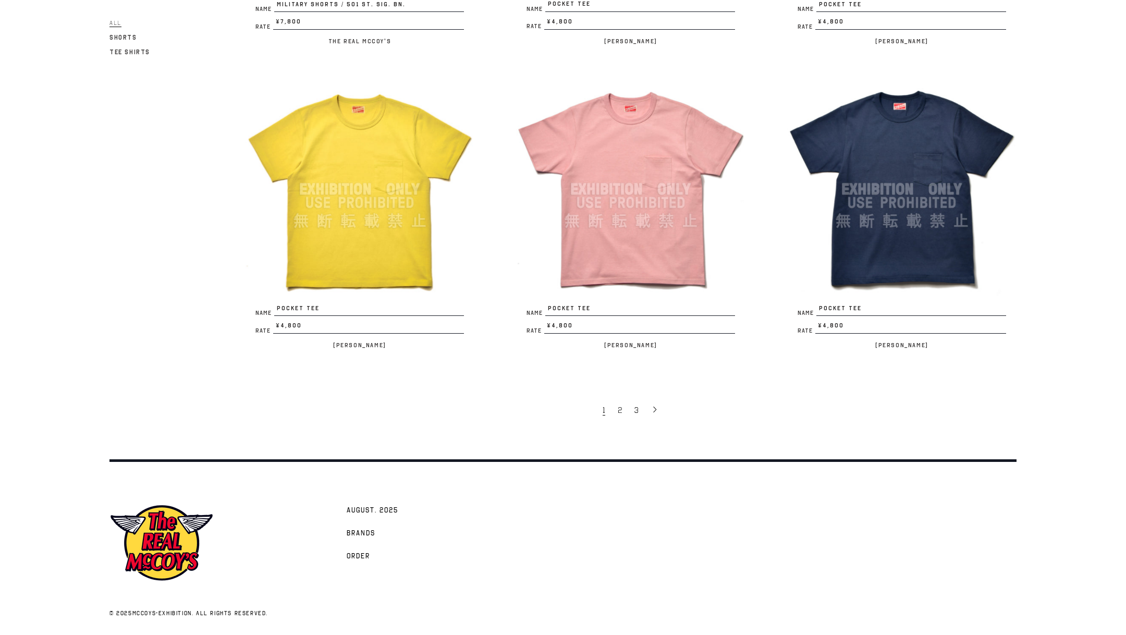
scroll to position [2203, 0]
